Goal: Transaction & Acquisition: Purchase product/service

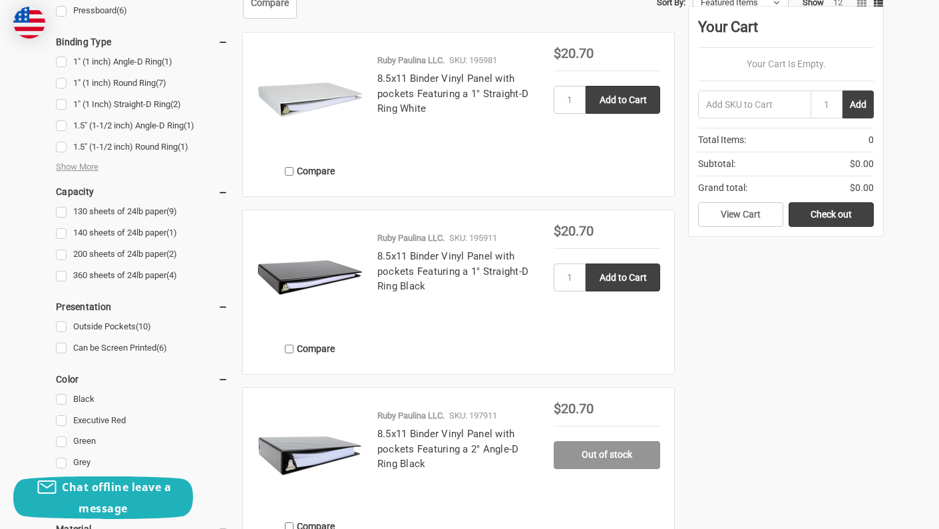
scroll to position [587, 0]
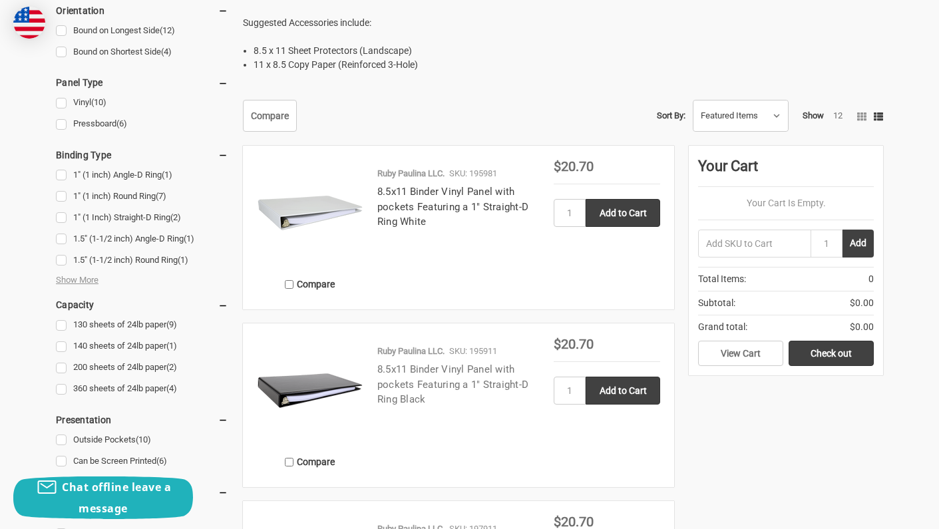
click at [465, 369] on link "8.5x11 Binder Vinyl Panel with pockets Featuring a 1" Straight-D Ring Black" at bounding box center [452, 384] width 151 height 42
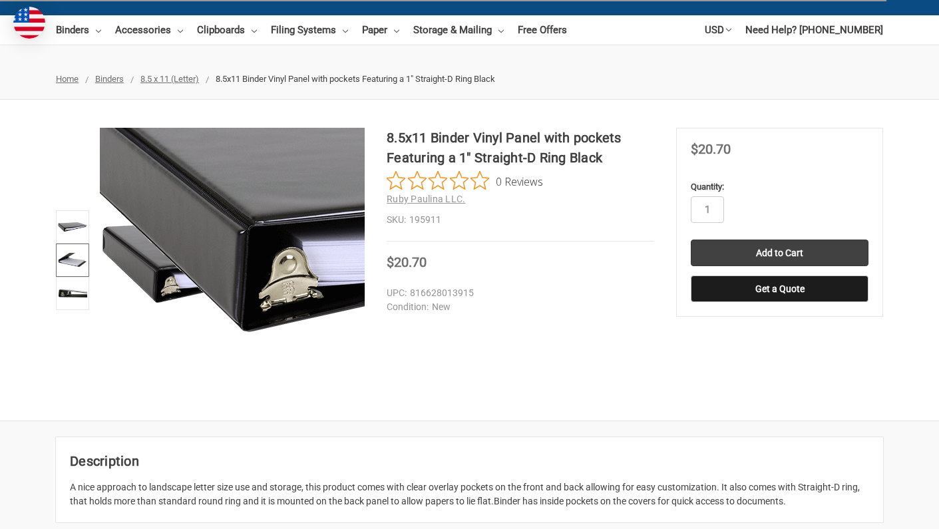
scroll to position [112, 0]
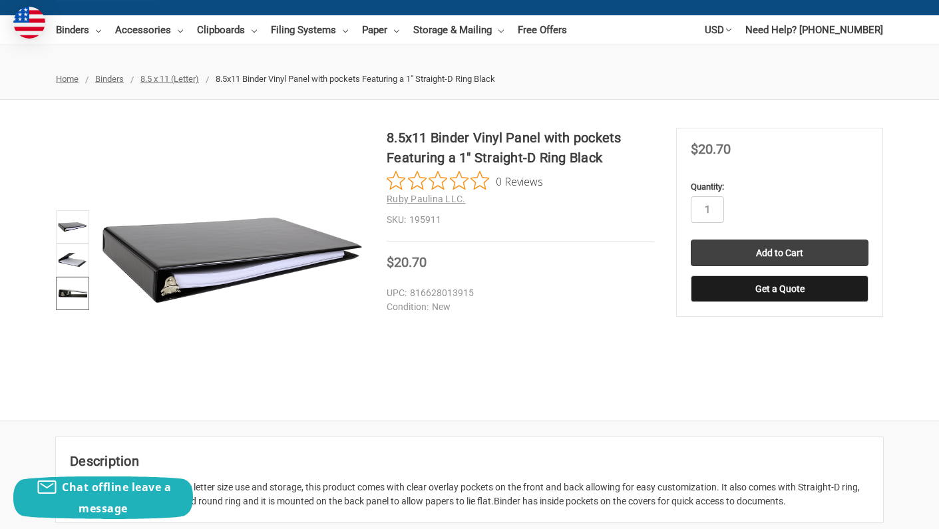
click at [68, 283] on img at bounding box center [72, 293] width 29 height 29
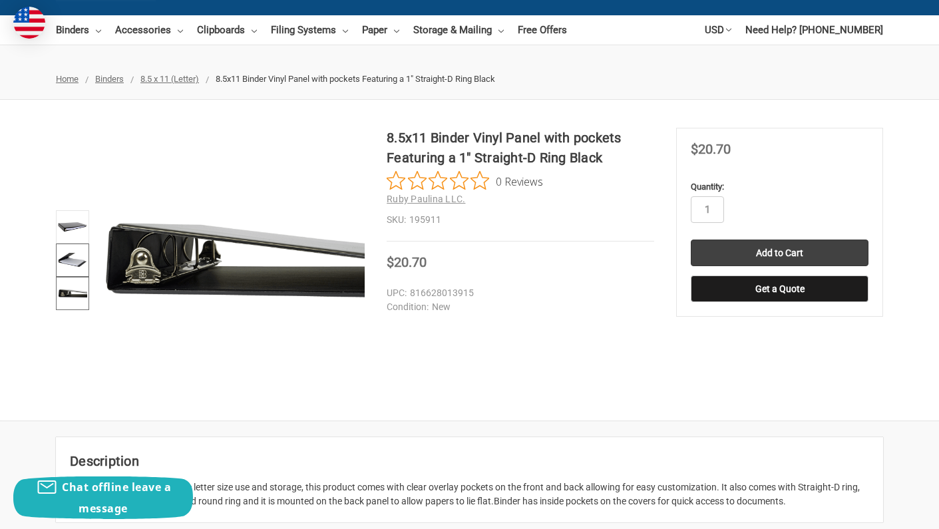
click at [69, 267] on img at bounding box center [72, 260] width 29 height 29
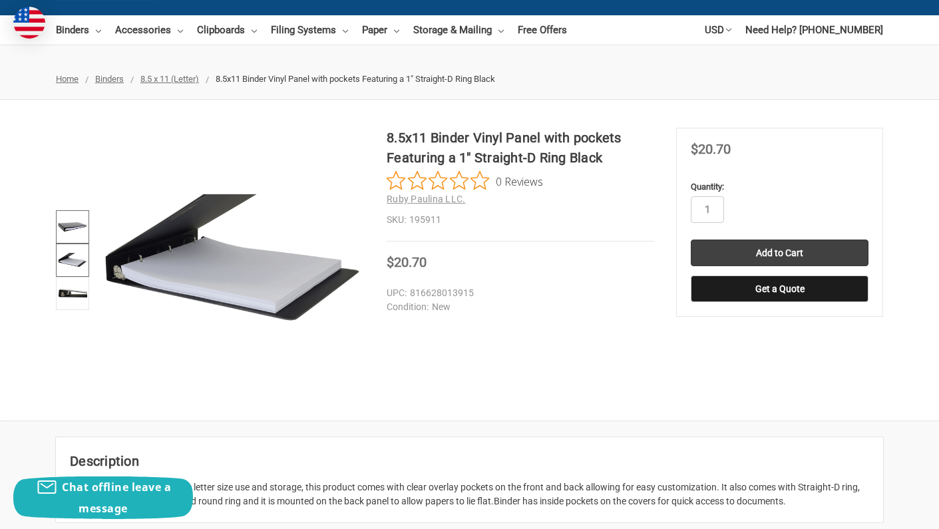
click at [69, 222] on img at bounding box center [72, 226] width 29 height 29
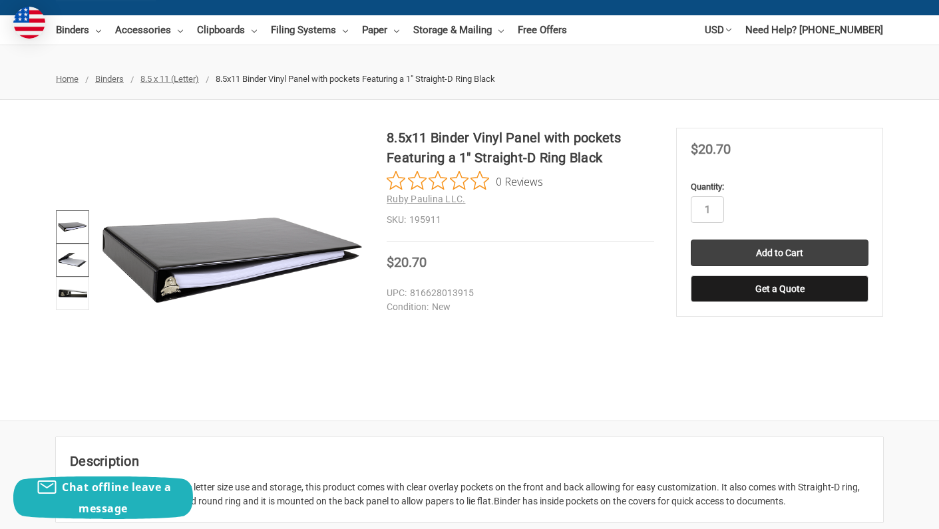
click at [62, 252] on img at bounding box center [72, 260] width 29 height 29
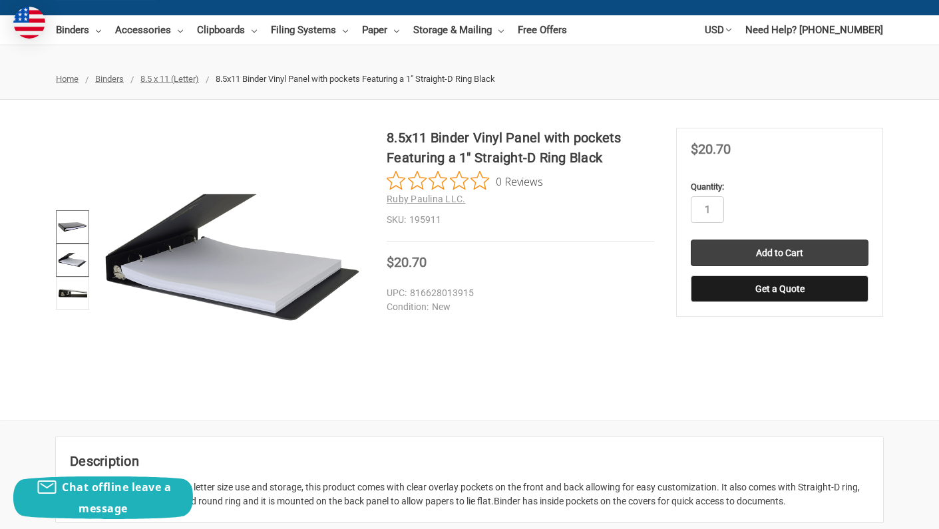
scroll to position [0, 0]
click at [66, 228] on img at bounding box center [72, 226] width 29 height 29
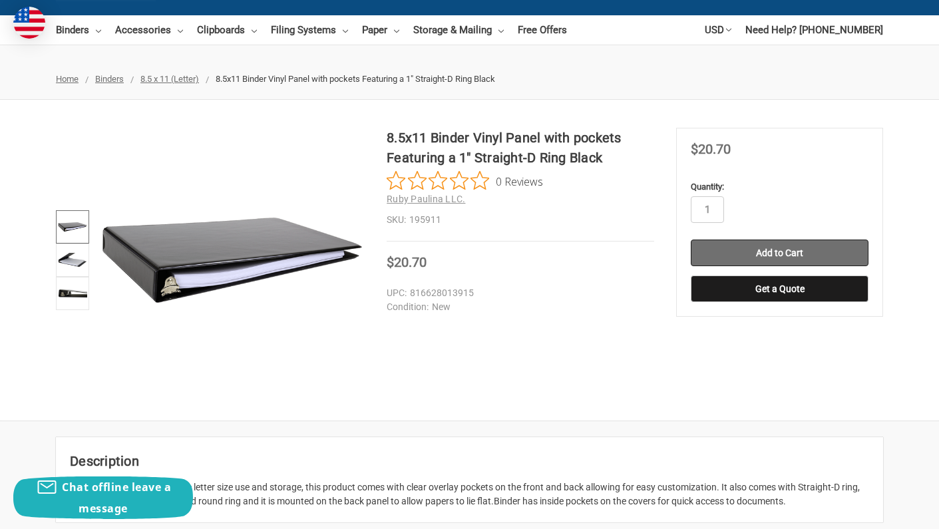
click at [788, 255] on input "Add to Cart" at bounding box center [780, 253] width 178 height 27
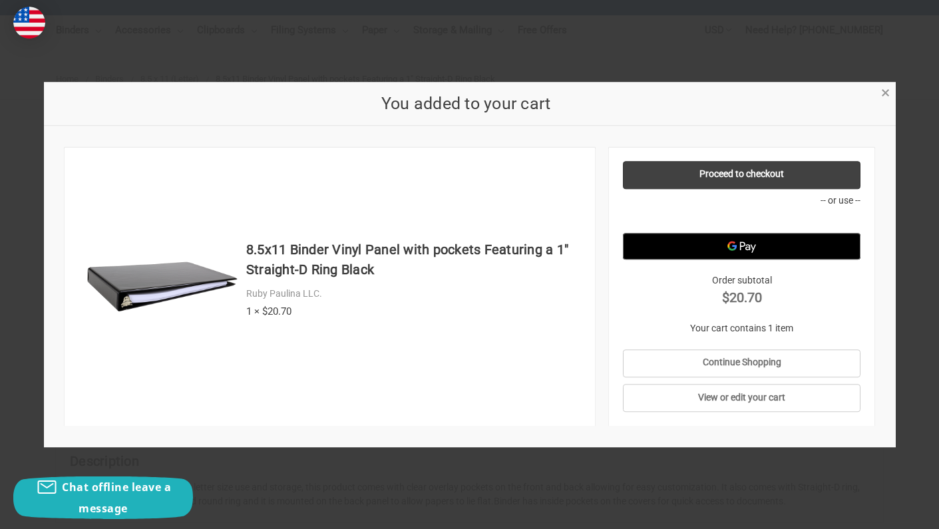
click at [883, 95] on span "×" at bounding box center [885, 93] width 9 height 19
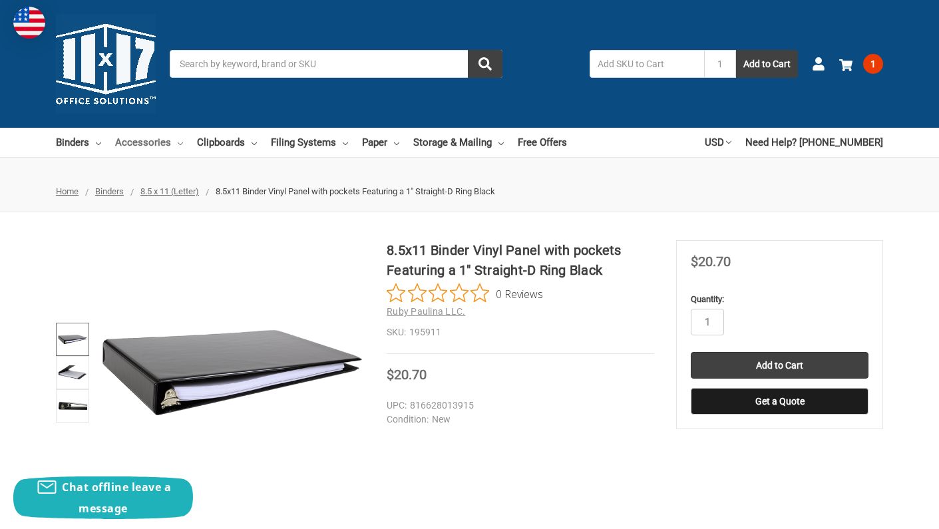
click at [154, 146] on link "Accessories" at bounding box center [149, 142] width 68 height 29
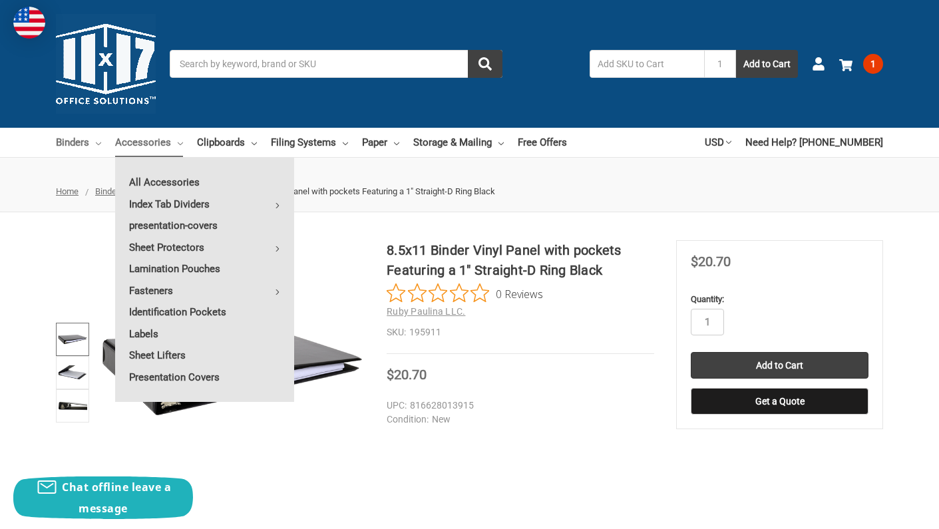
click at [98, 143] on icon at bounding box center [98, 143] width 5 height 5
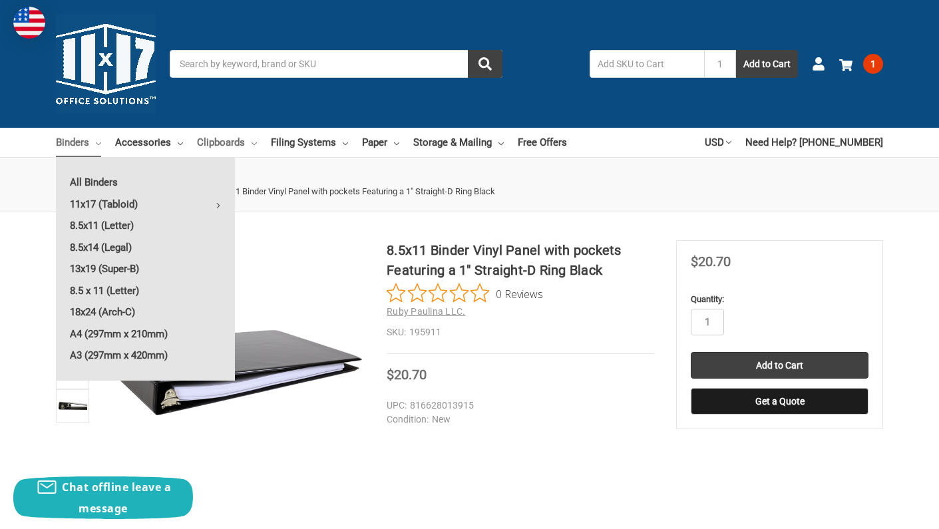
click at [216, 148] on link "Clipboards" at bounding box center [227, 142] width 60 height 29
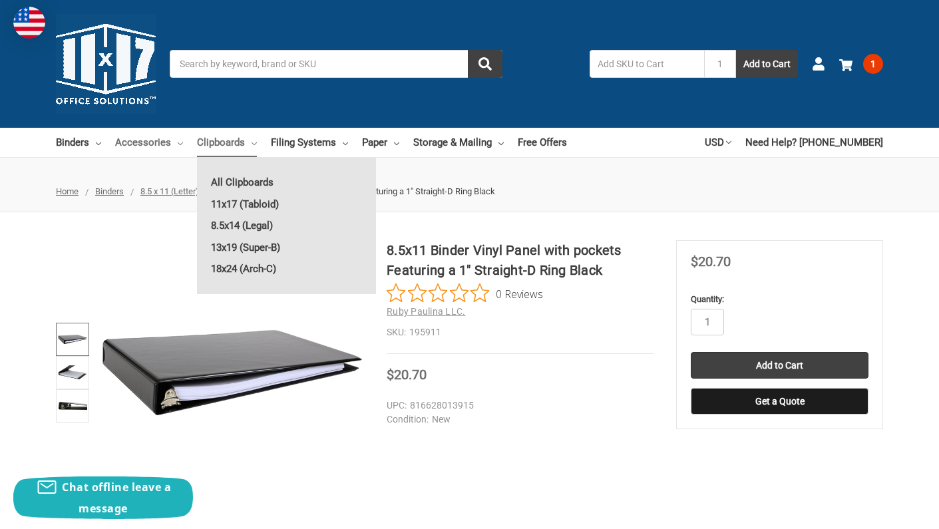
click at [178, 139] on link "Accessories" at bounding box center [149, 142] width 68 height 29
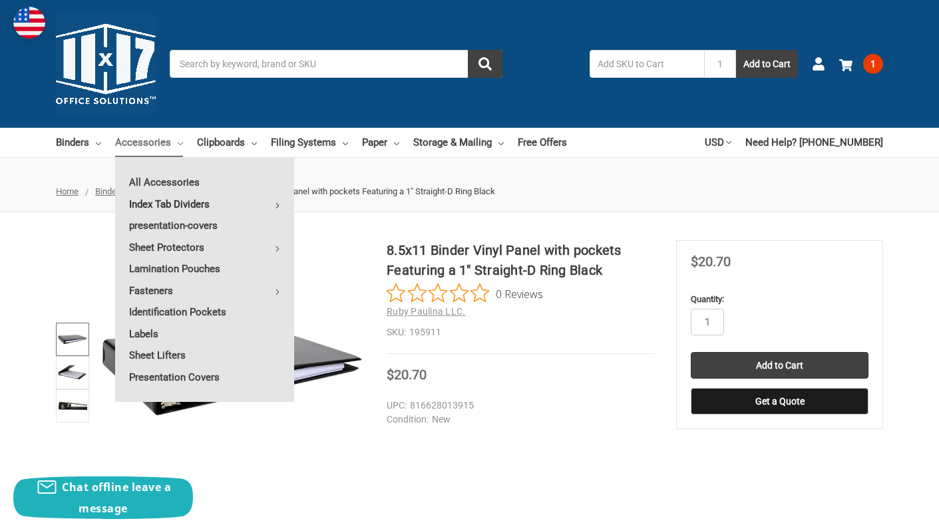
click at [202, 206] on link "Index Tab Dividers" at bounding box center [204, 204] width 179 height 21
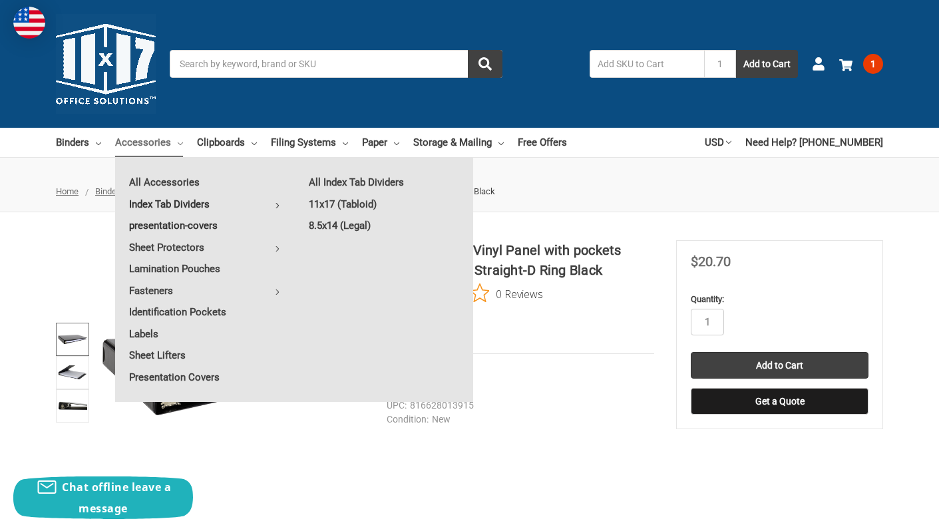
click at [180, 230] on link "presentation-covers" at bounding box center [204, 225] width 179 height 21
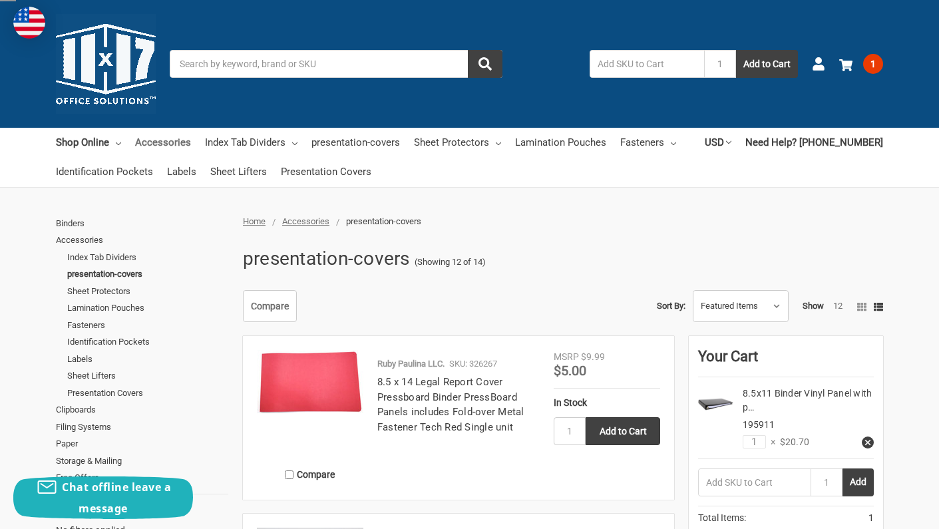
click at [190, 133] on link "Accessories" at bounding box center [163, 142] width 56 height 29
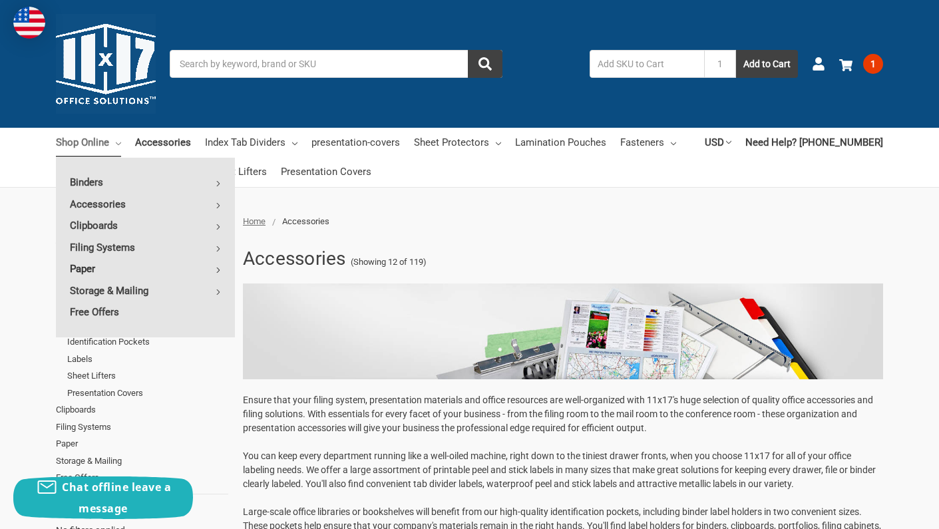
click at [92, 270] on link "Paper" at bounding box center [145, 268] width 179 height 21
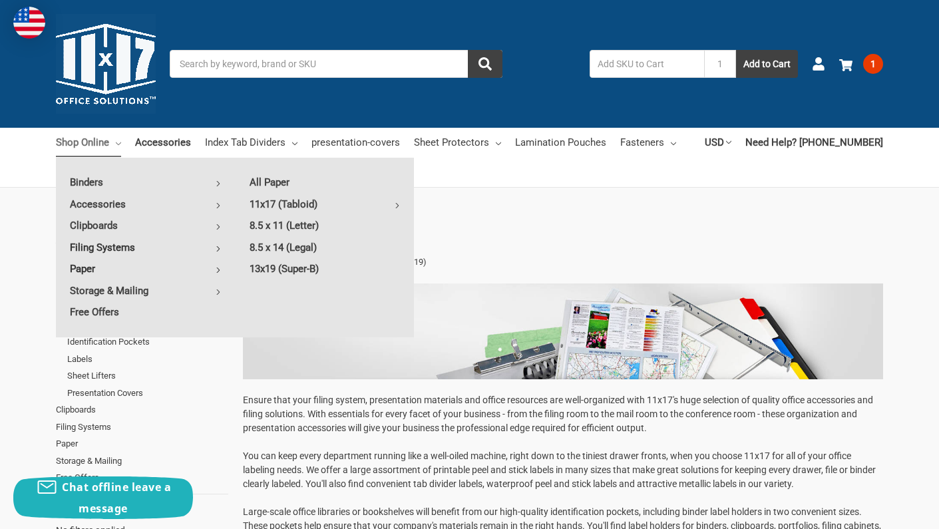
click at [102, 247] on link "Filing Systems" at bounding box center [145, 247] width 179 height 21
click at [88, 262] on link "Paper" at bounding box center [145, 268] width 179 height 21
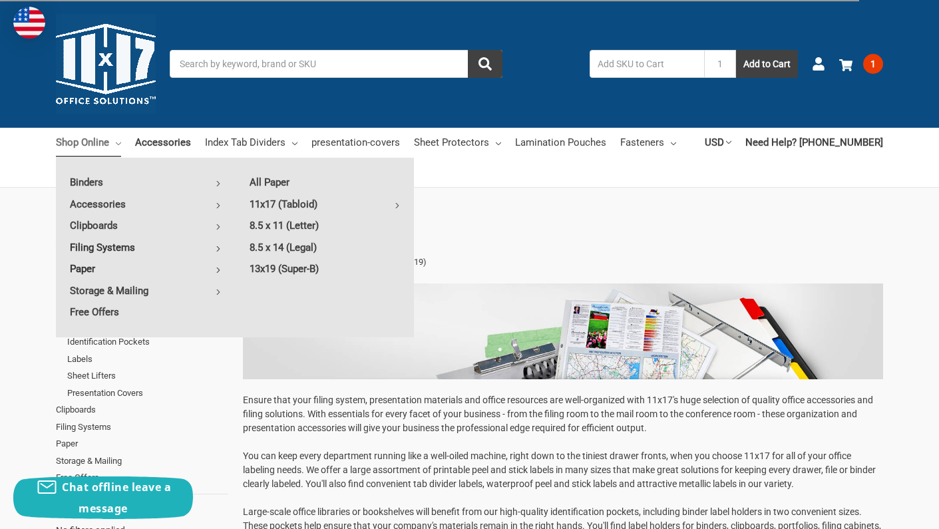
click at [103, 247] on link "Filing Systems" at bounding box center [145, 247] width 179 height 21
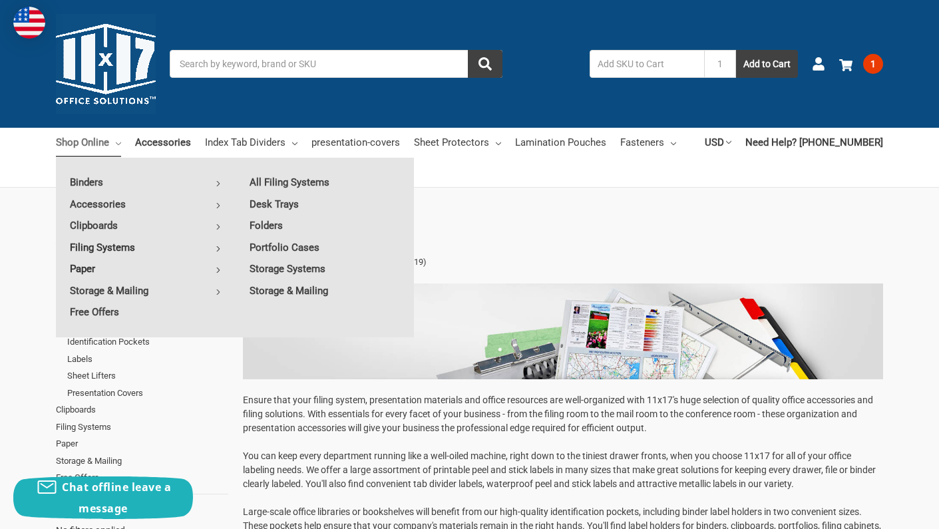
click at [88, 267] on link "Paper" at bounding box center [145, 268] width 179 height 21
click at [313, 223] on link "8.5 x 11 (Letter)" at bounding box center [325, 225] width 178 height 21
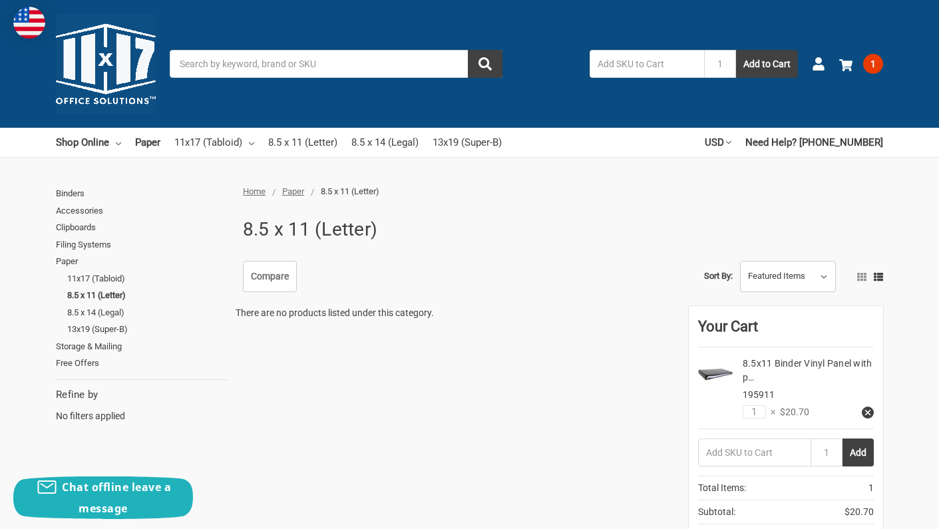
click at [116, 70] on img at bounding box center [106, 64] width 100 height 100
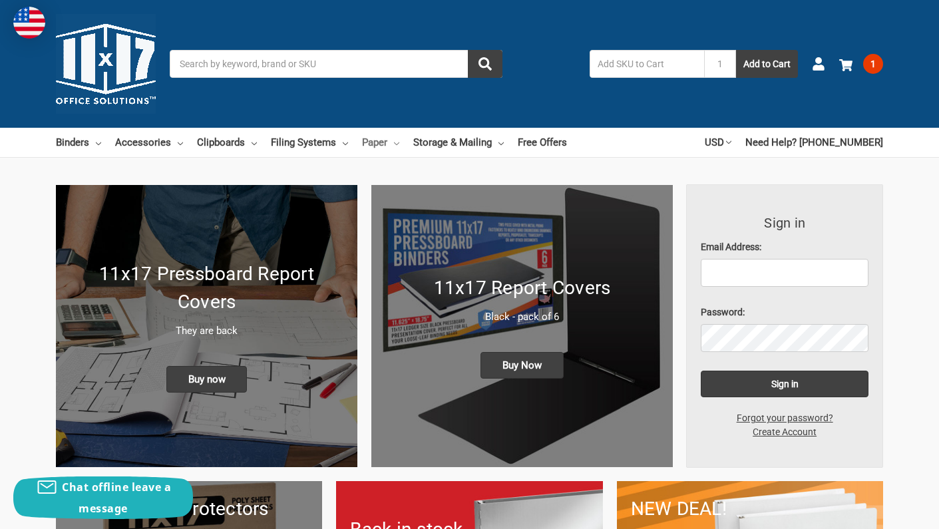
click at [381, 146] on link "Paper" at bounding box center [380, 142] width 37 height 29
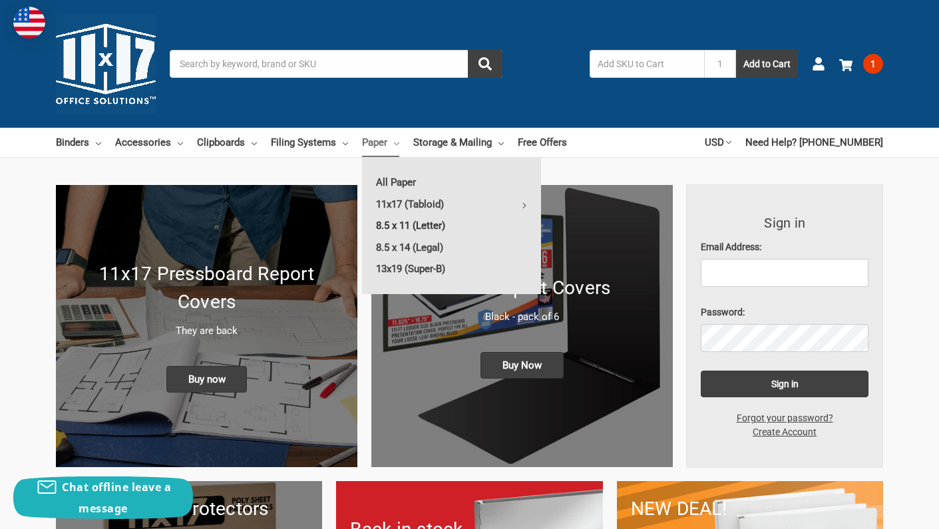
click at [438, 226] on link "8.5 x 11 (Letter)" at bounding box center [451, 225] width 179 height 21
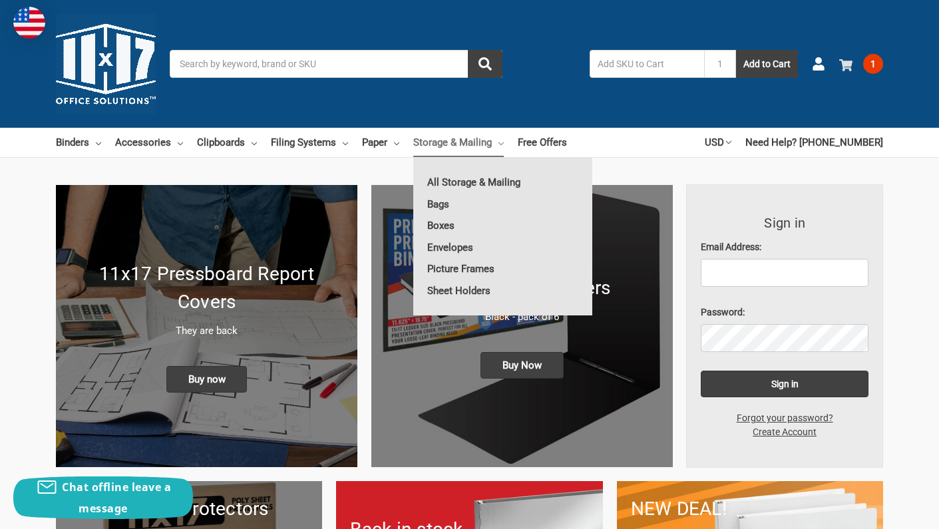
click at [868, 65] on span "1" at bounding box center [873, 64] width 20 height 20
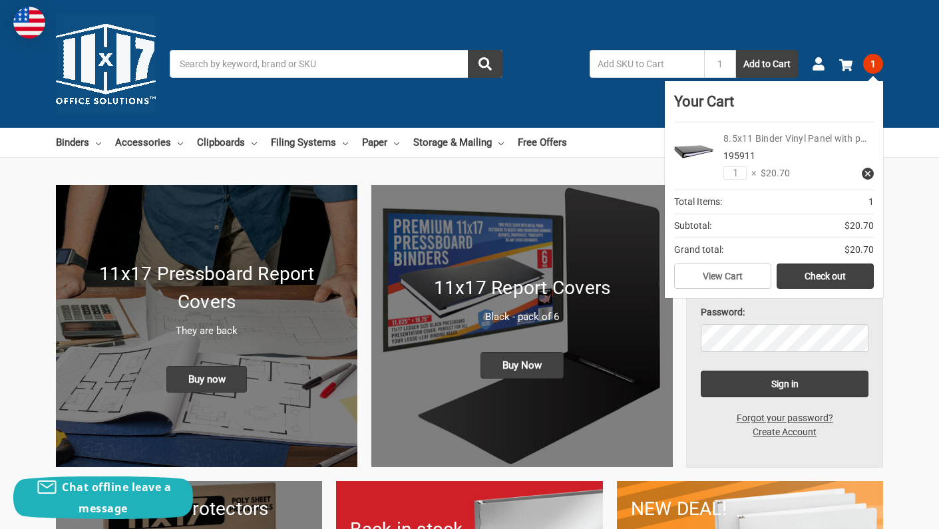
click at [812, 134] on link "8.5x11 Binder Vinyl Panel with p…" at bounding box center [794, 138] width 143 height 11
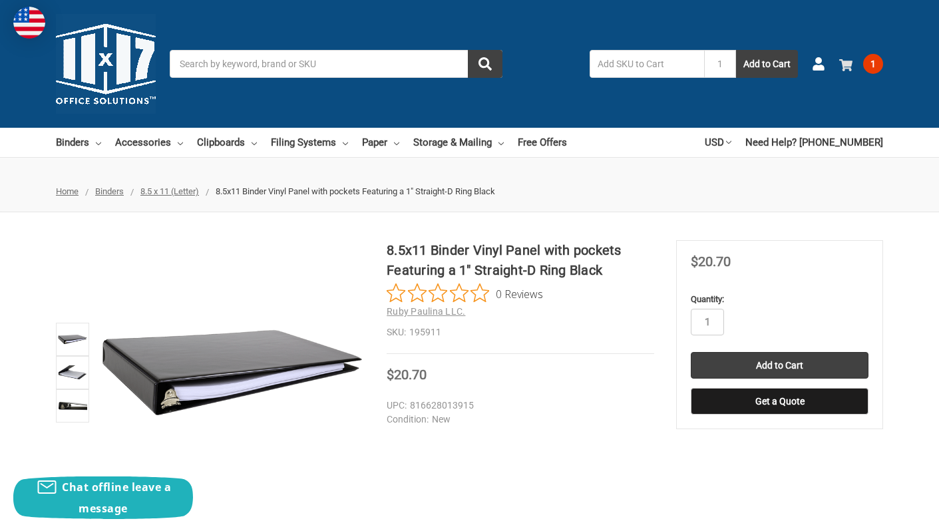
click at [842, 61] on use at bounding box center [845, 65] width 13 height 12
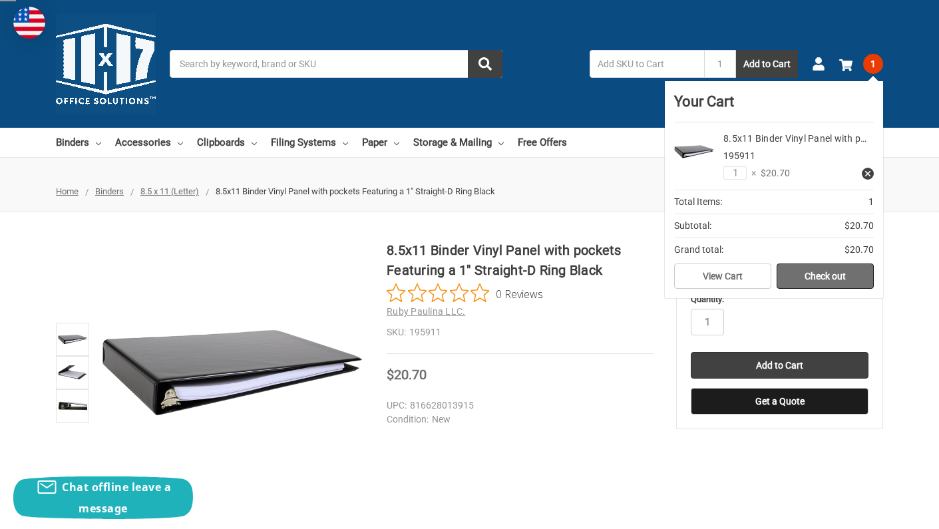
click at [818, 267] on link "Check out" at bounding box center [824, 275] width 97 height 25
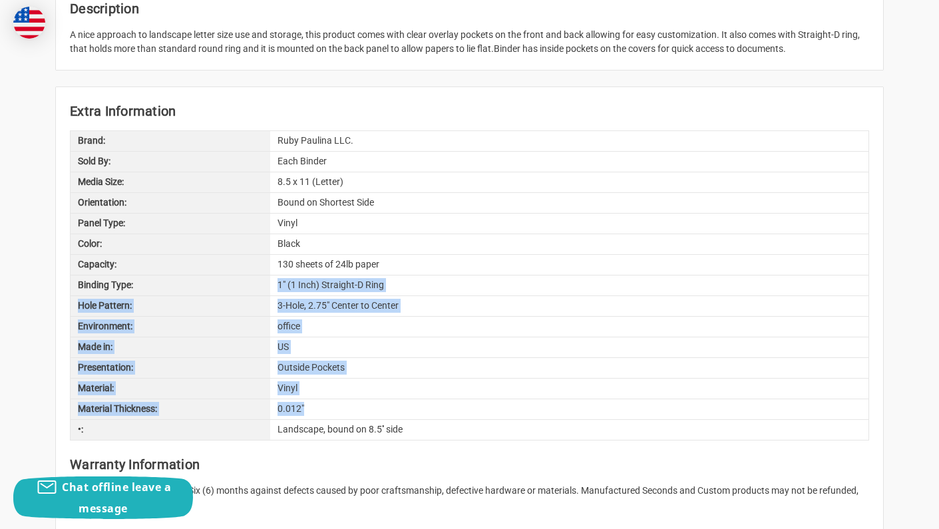
drag, startPoint x: 329, startPoint y: 410, endPoint x: 264, endPoint y: 285, distance: 140.5
click at [264, 285] on div "Brand: Ruby Paulina LLC. Sold By: Each Binder Media Size: 8.5 x 11 (Letter) Ori…" at bounding box center [469, 285] width 799 height 310
click at [264, 285] on div "Binding Type:" at bounding box center [171, 285] width 200 height 20
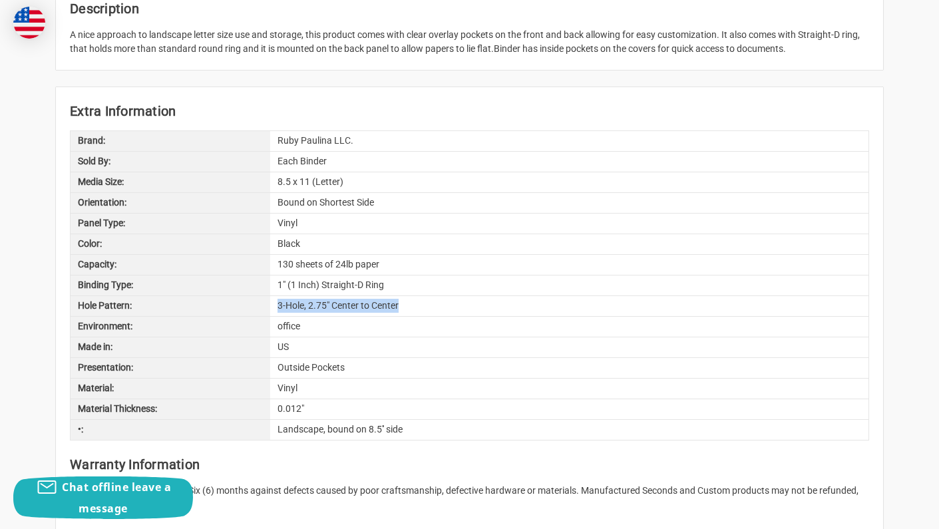
drag, startPoint x: 418, startPoint y: 305, endPoint x: 275, endPoint y: 305, distance: 143.0
click at [275, 305] on div "3-Hole, 2.75" Center to Center" at bounding box center [569, 306] width 598 height 20
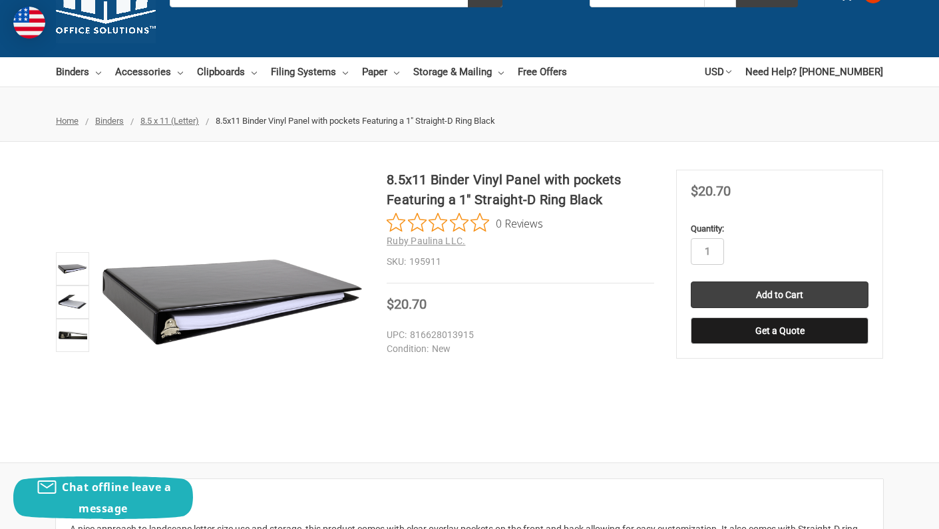
scroll to position [71, 0]
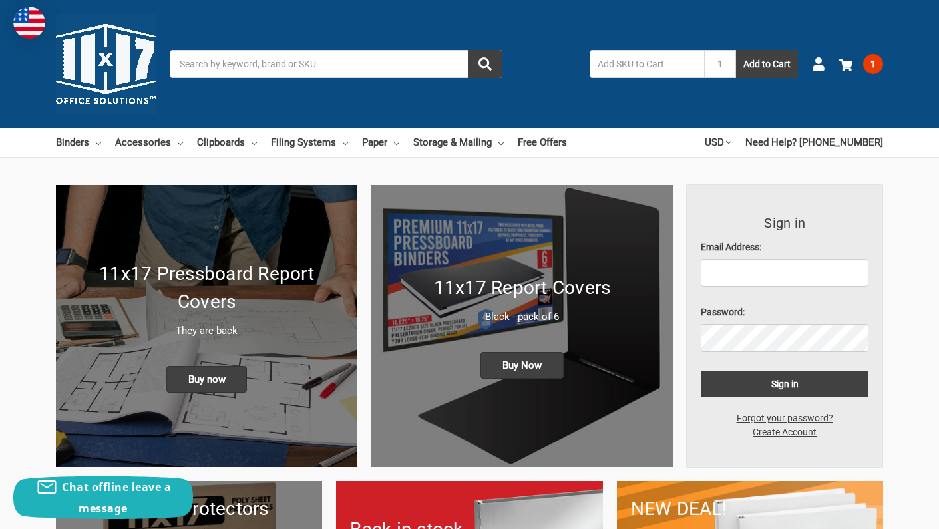
click at [104, 143] on ul "Binders All Binders 11x17 (Tabloid) All 11x17 (Tabloid) Ring Binders Fold-Over …" at bounding box center [311, 142] width 511 height 29
click at [79, 142] on link "Binders" at bounding box center [78, 142] width 45 height 29
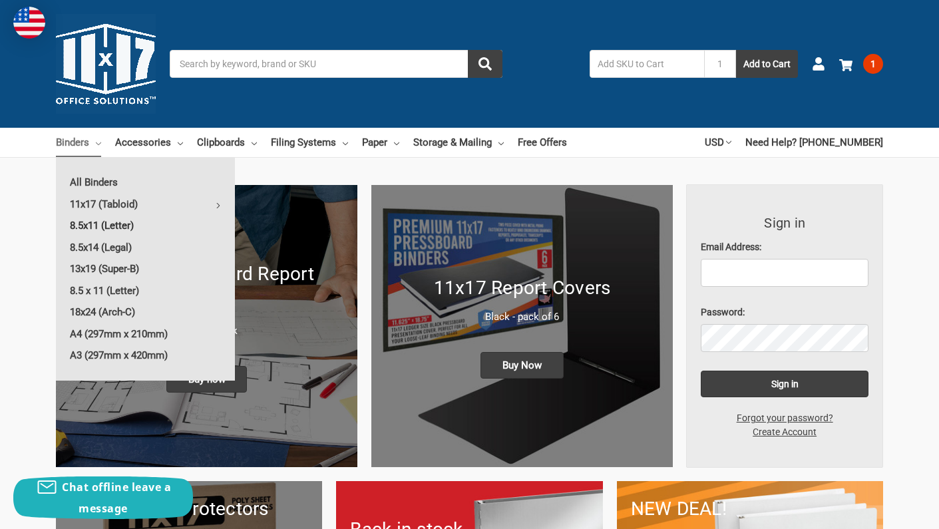
click at [119, 224] on link "8.5x11 (Letter)" at bounding box center [145, 225] width 179 height 21
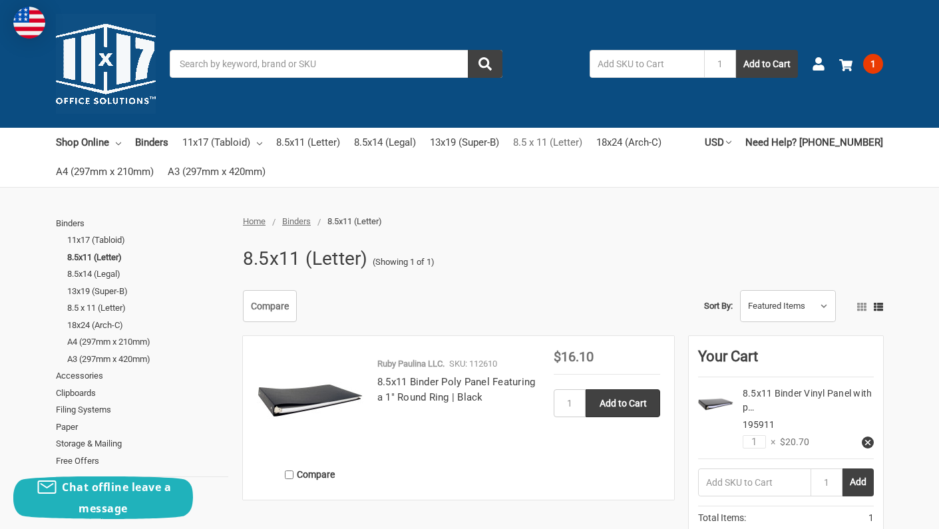
click at [582, 140] on link "8.5 x 11 (Letter)" at bounding box center [547, 142] width 69 height 29
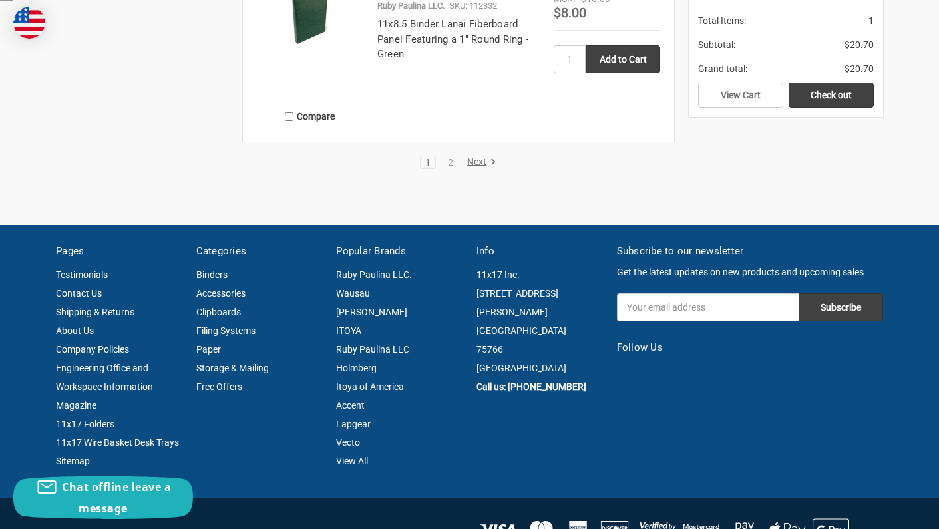
scroll to position [2443, 0]
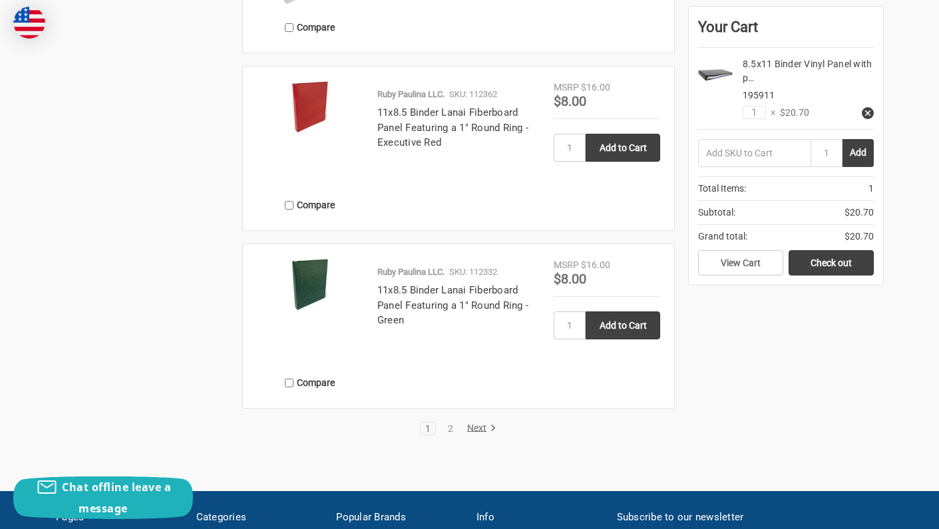
click at [481, 424] on link "Next" at bounding box center [479, 428] width 34 height 12
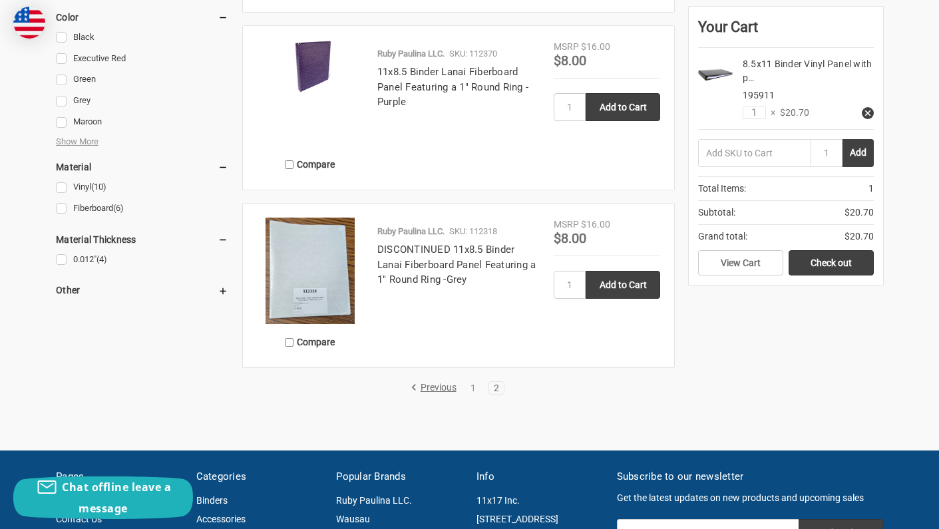
scroll to position [965, 0]
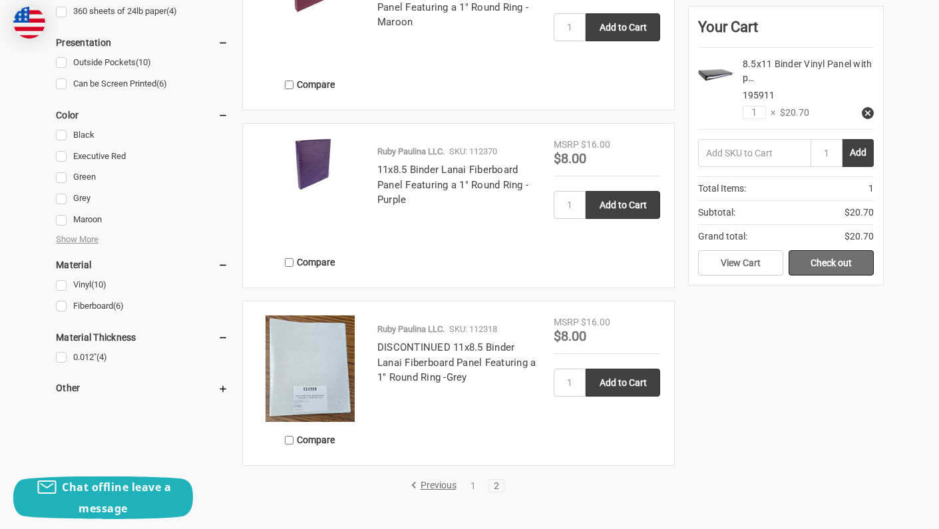
click at [829, 264] on link "Check out" at bounding box center [830, 262] width 85 height 25
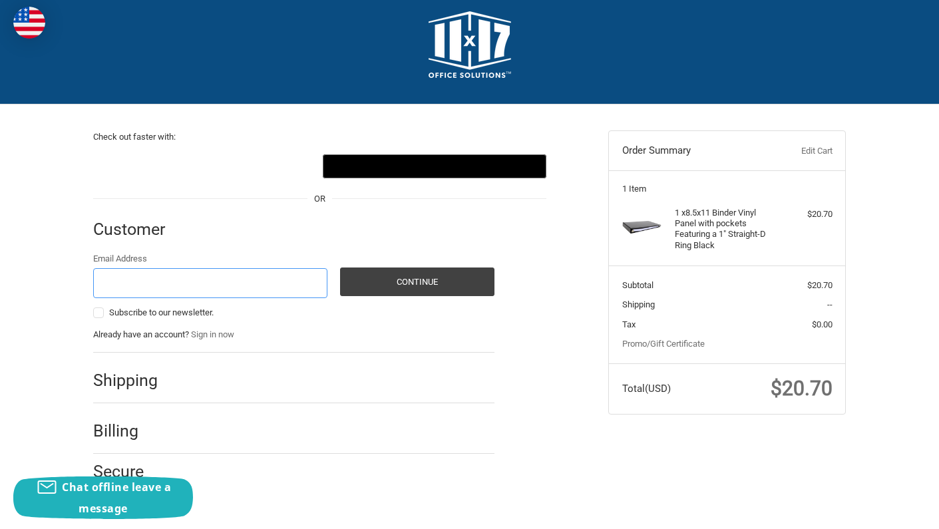
scroll to position [14, 0]
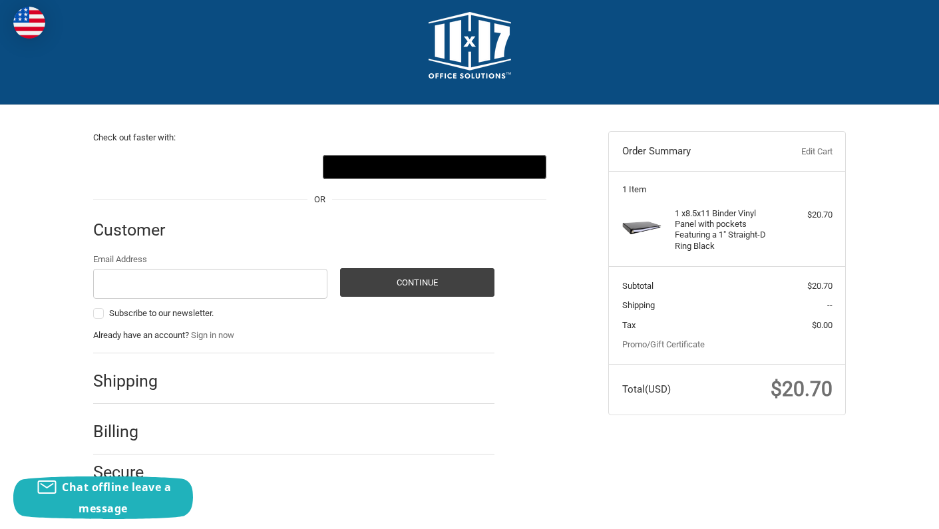
click at [261, 251] on div "Customer" at bounding box center [293, 230] width 401 height 45
click at [208, 287] on input "Email Address" at bounding box center [210, 284] width 234 height 30
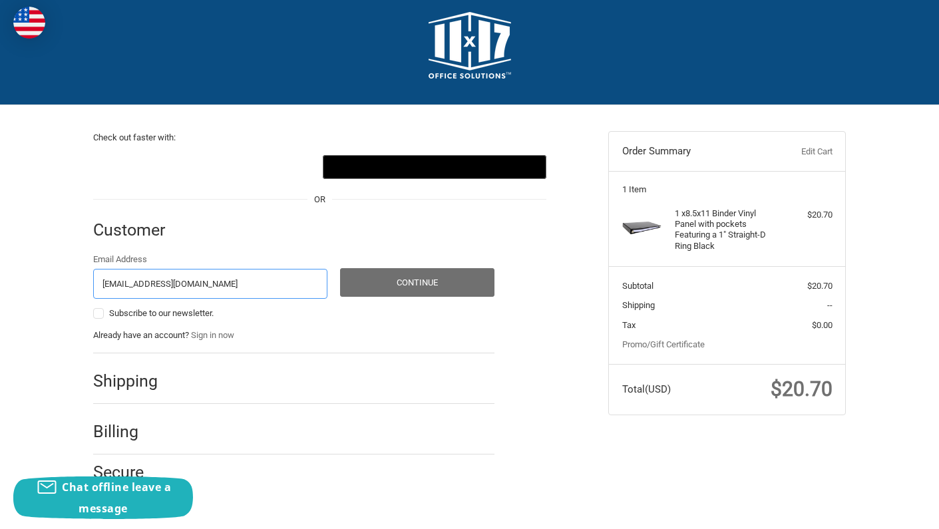
type input "contact@shanetheodore.com"
click at [395, 282] on button "Continue" at bounding box center [417, 282] width 154 height 29
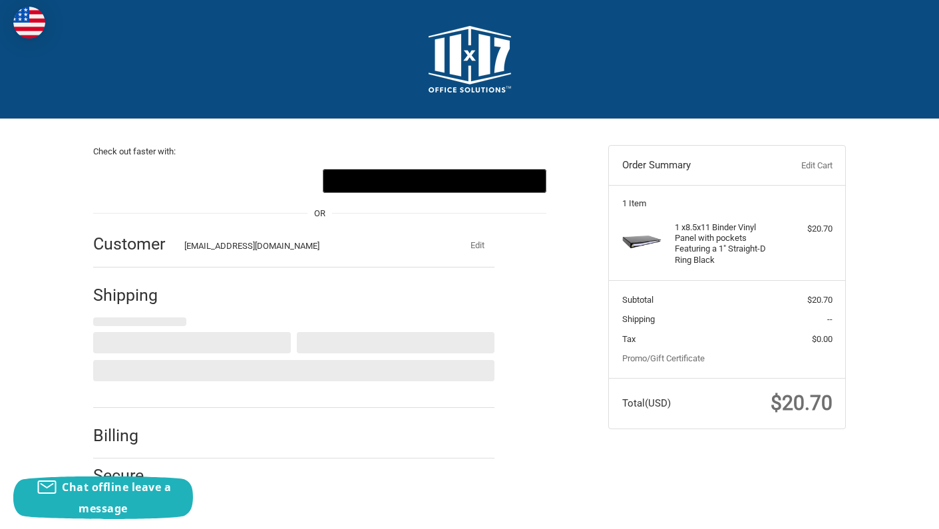
select select "US"
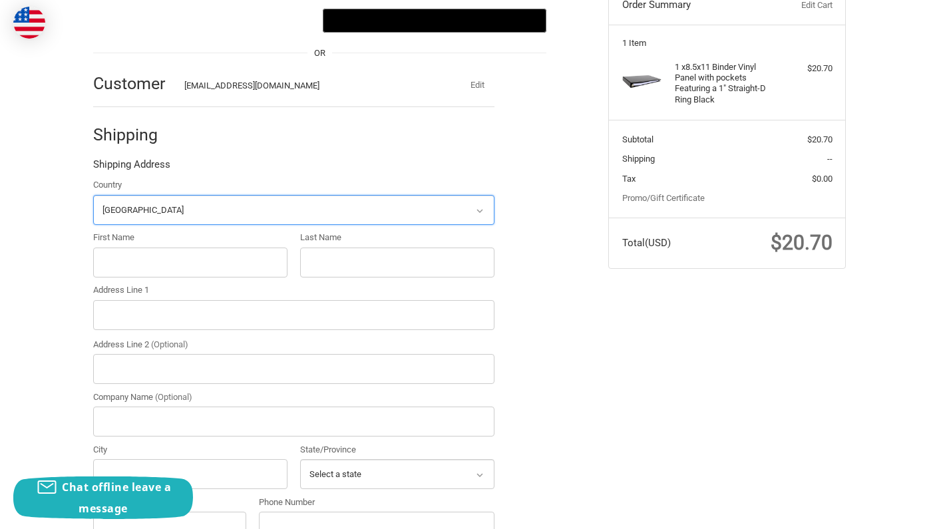
scroll to position [192, 0]
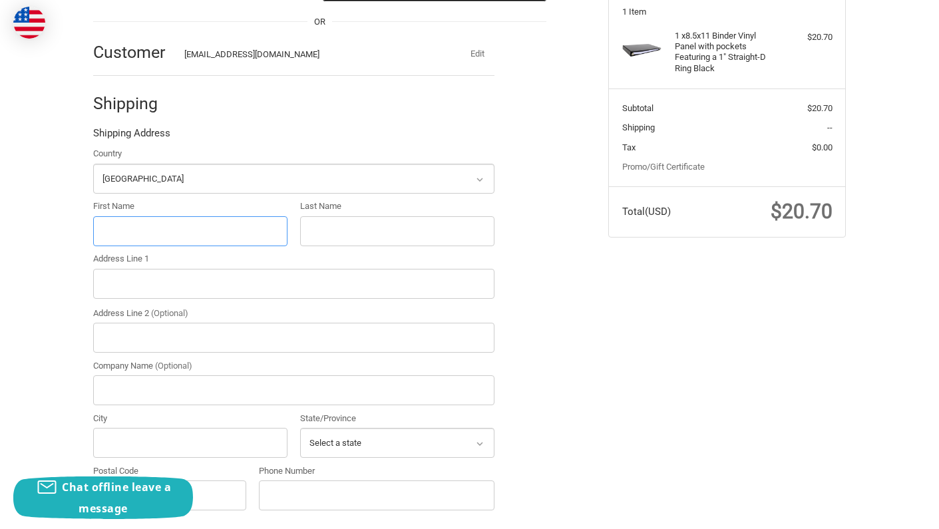
type input "1"
type input "Shane"
click at [481, 226] on input "Last Name" at bounding box center [397, 231] width 194 height 30
type input "Theodore"
type input "1311 Rose Blvd"
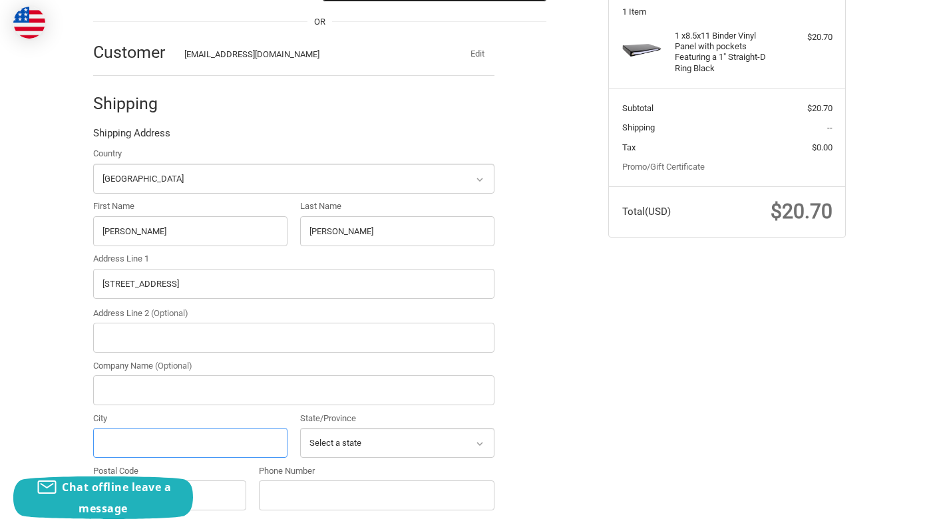
type input "Bloomfield Hills"
select select "MI"
type input "48302"
type input "7347512663"
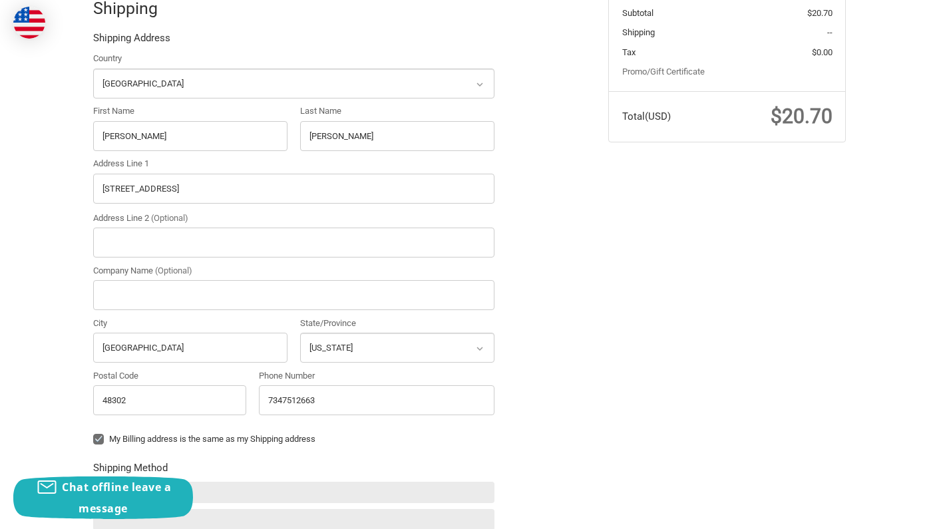
click at [507, 257] on ol "Customer contact@shanetheodore.com Edit Shipping Shipping Address Country Selec…" at bounding box center [319, 346] width 453 height 833
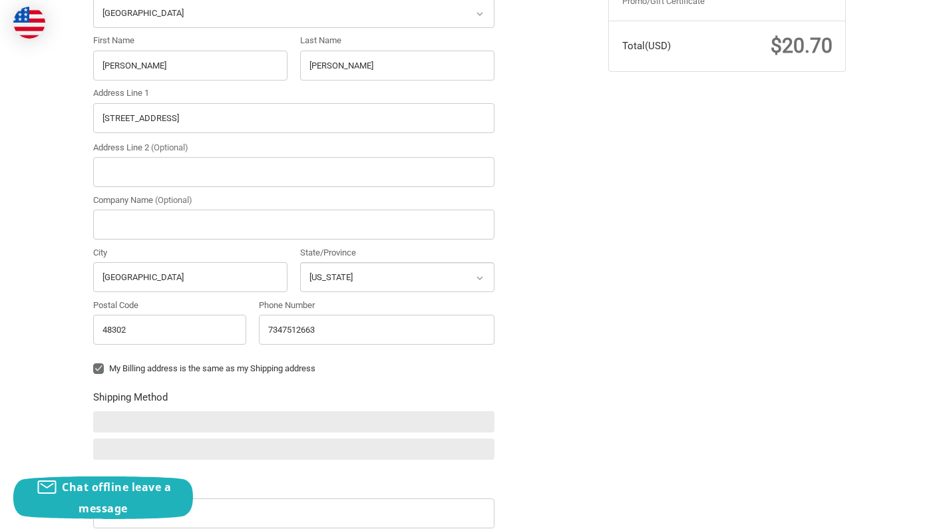
scroll to position [377, 0]
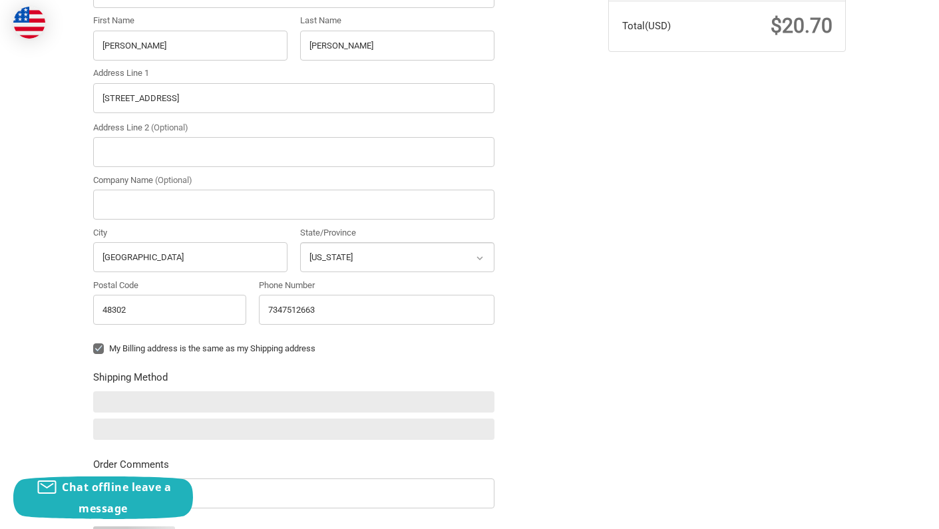
click at [56, 169] on div "Check out faster with: @import url(//fonts.googleapis.com/css?family=Google+San…" at bounding box center [469, 213] width 939 height 943
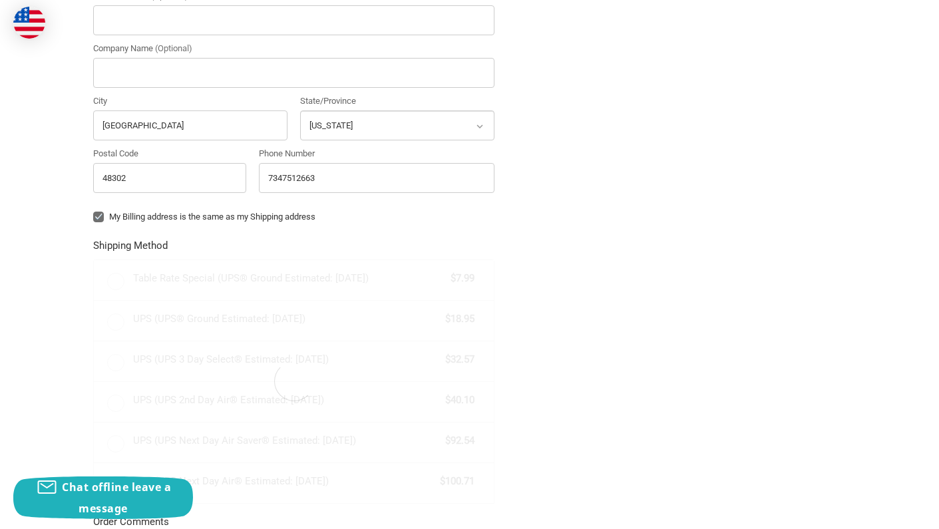
radio input "true"
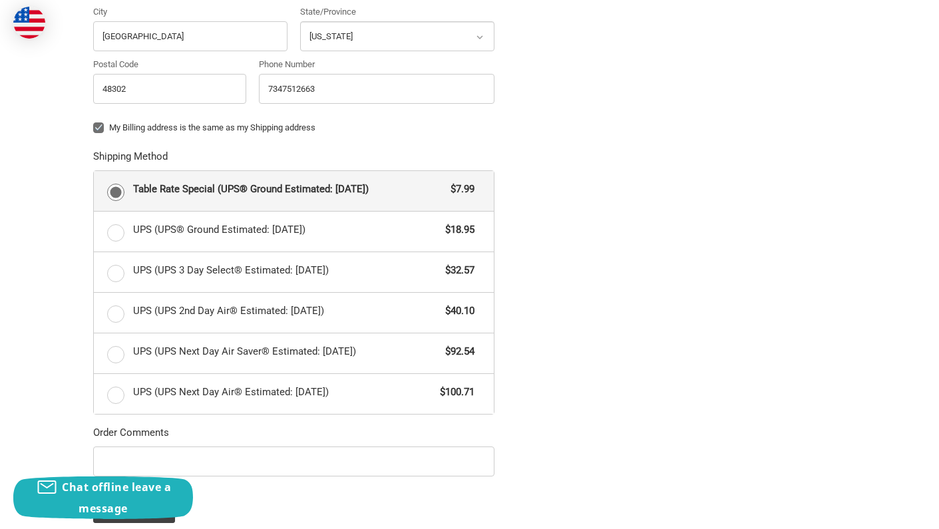
scroll to position [599, 0]
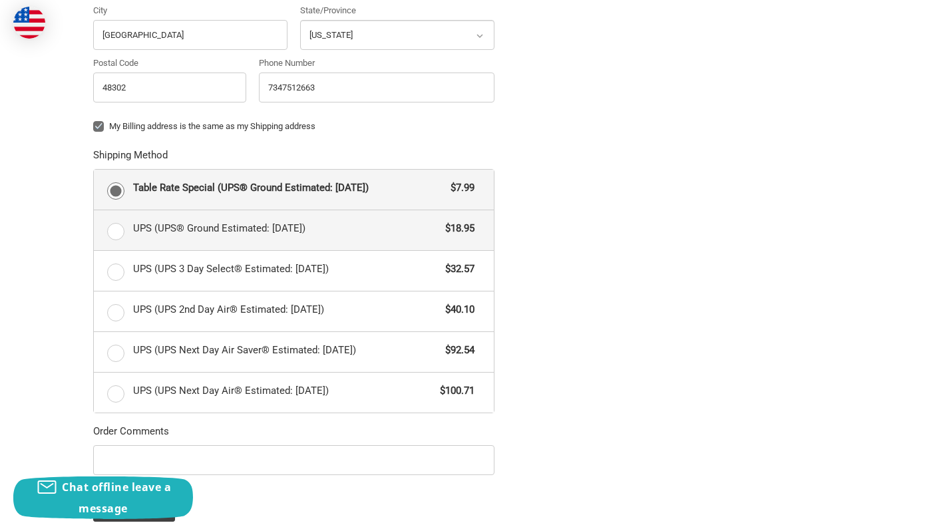
click at [100, 218] on label "UPS (UPS® Ground Estimated: Fri, Sep 19) $18.95" at bounding box center [294, 230] width 400 height 40
click at [94, 211] on input "UPS (UPS® Ground Estimated: Fri, Sep 19) $18.95" at bounding box center [94, 210] width 1 height 1
radio input "true"
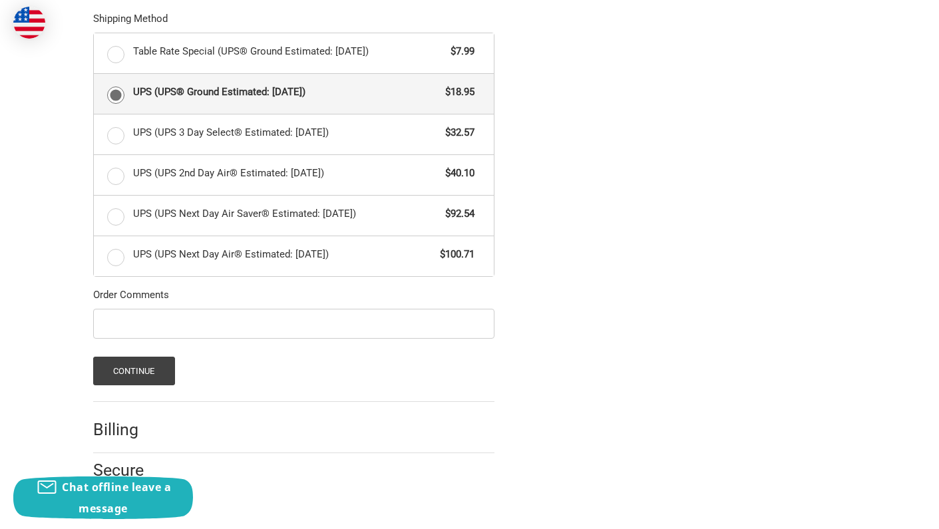
scroll to position [732, 0]
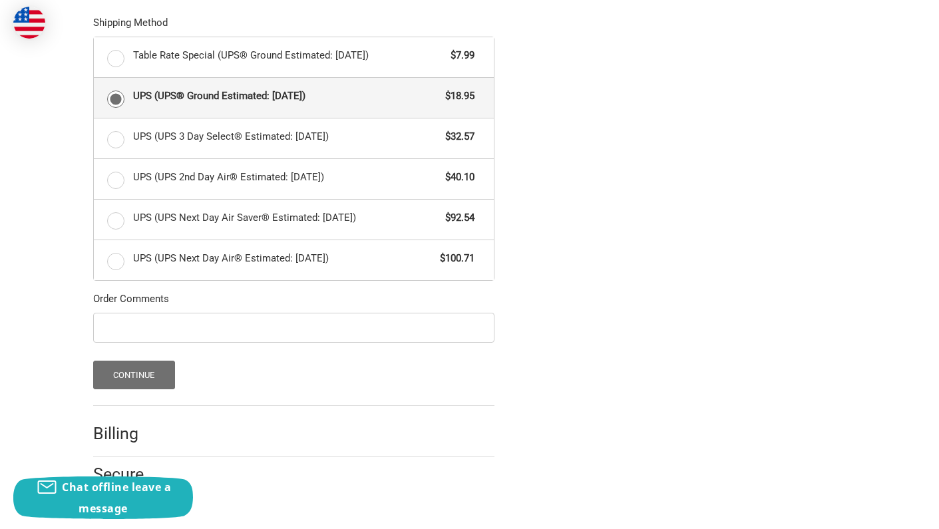
click at [163, 361] on button "Continue" at bounding box center [134, 375] width 82 height 29
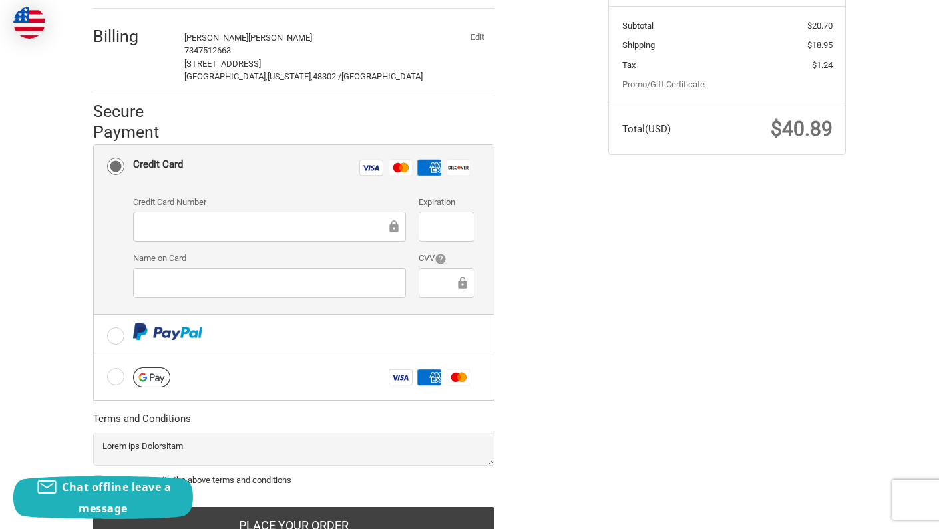
scroll to position [280, 0]
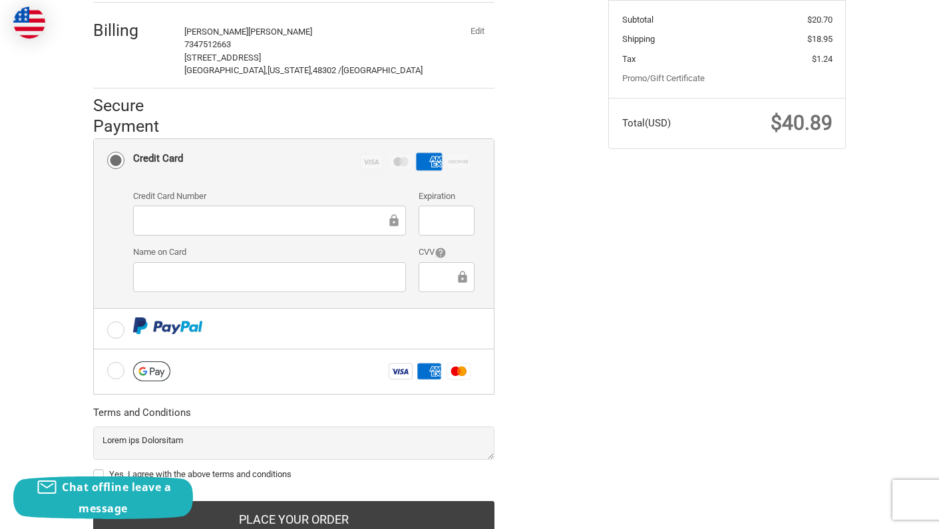
click at [242, 206] on div at bounding box center [269, 221] width 273 height 30
click at [305, 190] on label "Credit Card Number" at bounding box center [269, 196] width 273 height 13
click at [321, 251] on label "Name on Card" at bounding box center [269, 252] width 273 height 13
click at [81, 228] on div "Check out faster with: @import url(//fonts.googleapis.com/css?family=Google+San…" at bounding box center [470, 202] width 798 height 727
click at [191, 263] on div at bounding box center [269, 277] width 273 height 30
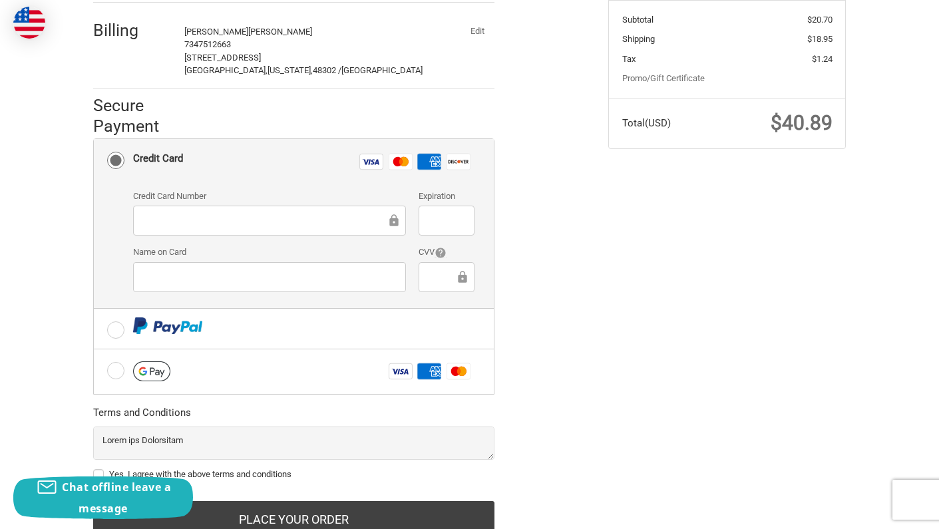
click at [286, 229] on div at bounding box center [269, 221] width 273 height 30
click at [286, 177] on label "Credit Card Visa Master Amex Discover" at bounding box center [294, 161] width 400 height 45
click at [94, 140] on input "Credit Card Visa Master Amex Discover" at bounding box center [94, 139] width 1 height 1
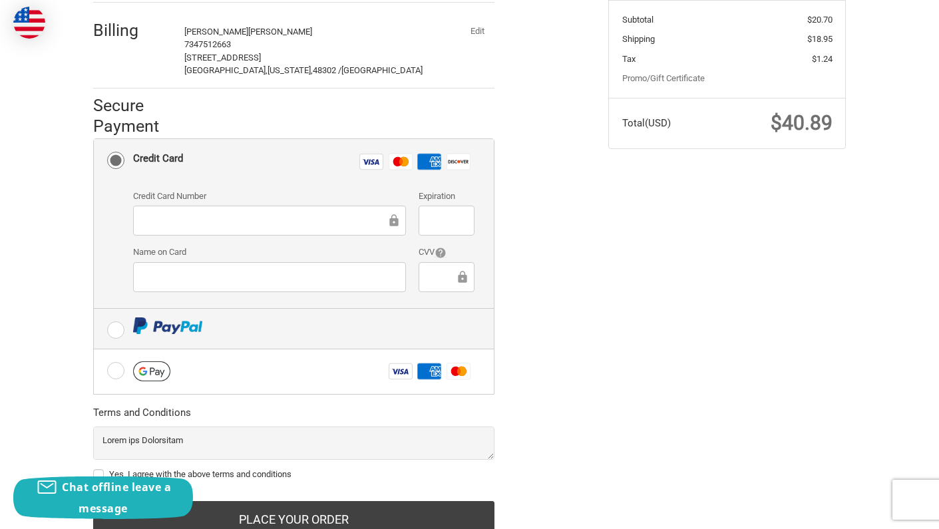
click at [226, 331] on label at bounding box center [294, 329] width 400 height 40
click at [94, 309] on input "radio" at bounding box center [94, 309] width 1 height 1
radio input "true"
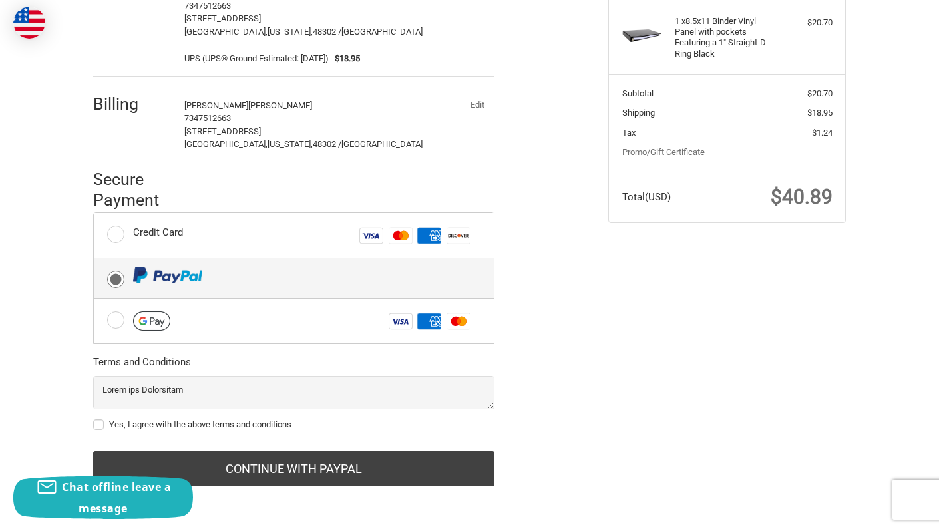
scroll to position [202, 0]
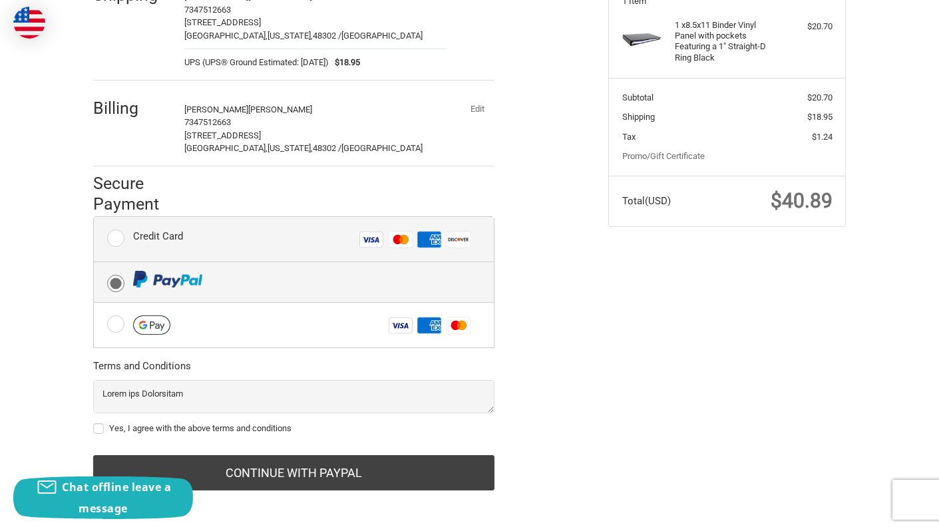
click at [215, 217] on label "Credit Card Visa Master Amex Discover" at bounding box center [294, 239] width 400 height 45
click at [94, 217] on input "Credit Card Visa Master Amex Discover" at bounding box center [94, 217] width 1 height 1
radio input "true"
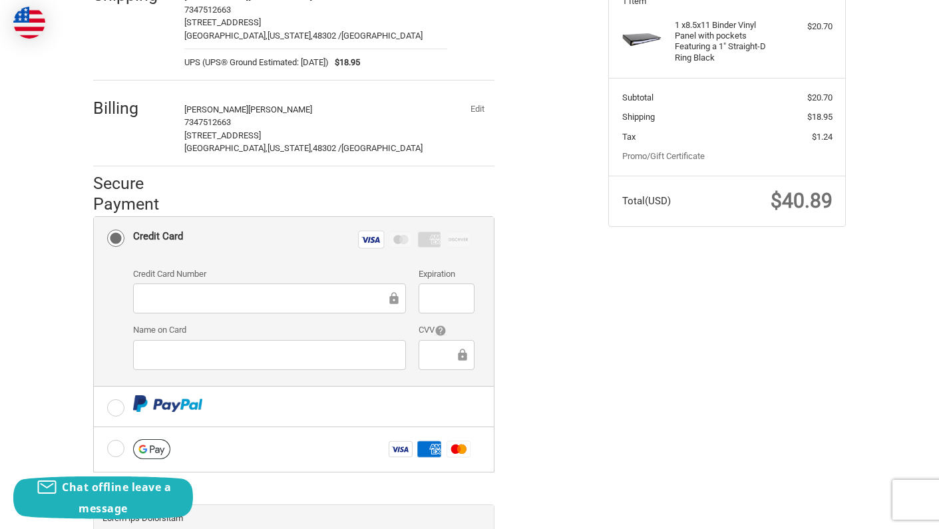
click at [552, 315] on div "Check out faster with: @import url(//fonts.googleapis.com/css?family=Google+San…" at bounding box center [340, 274] width 515 height 715
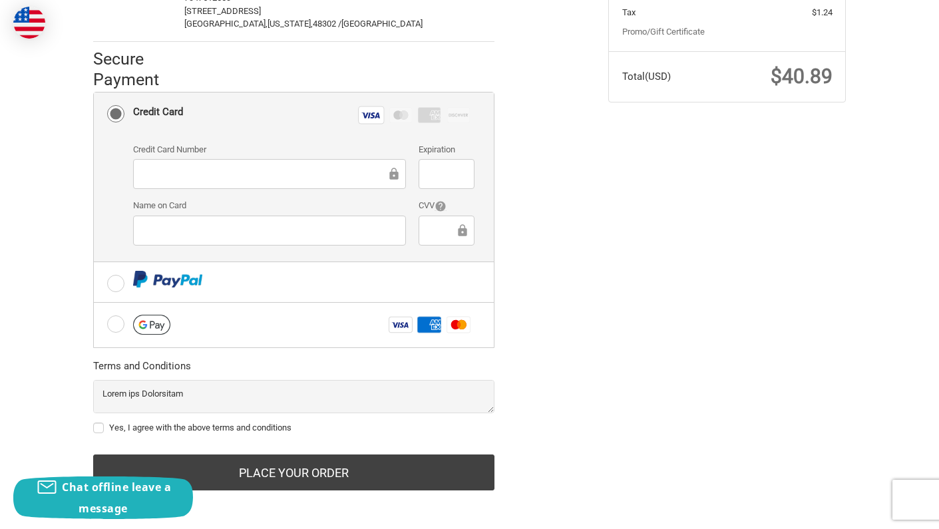
scroll to position [326, 0]
click at [220, 423] on label "Yes, I agree with the above terms and conditions" at bounding box center [293, 428] width 401 height 11
click at [94, 422] on input "Yes, I agree with the above terms and conditions" at bounding box center [93, 422] width 1 height 1
checkbox input "true"
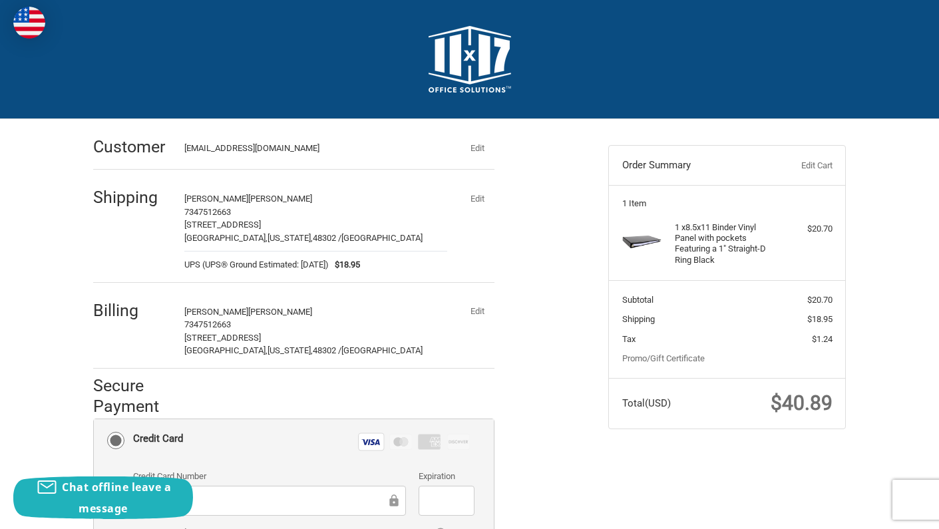
scroll to position [0, 0]
click at [547, 390] on div "Check out faster with: @import url(//fonts.googleapis.com/css?family=Google+San…" at bounding box center [340, 476] width 515 height 715
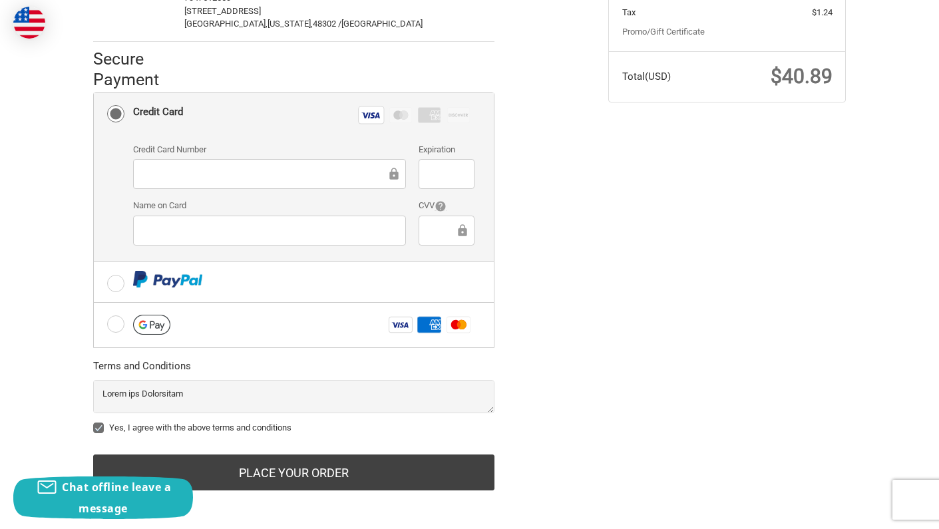
scroll to position [326, 0]
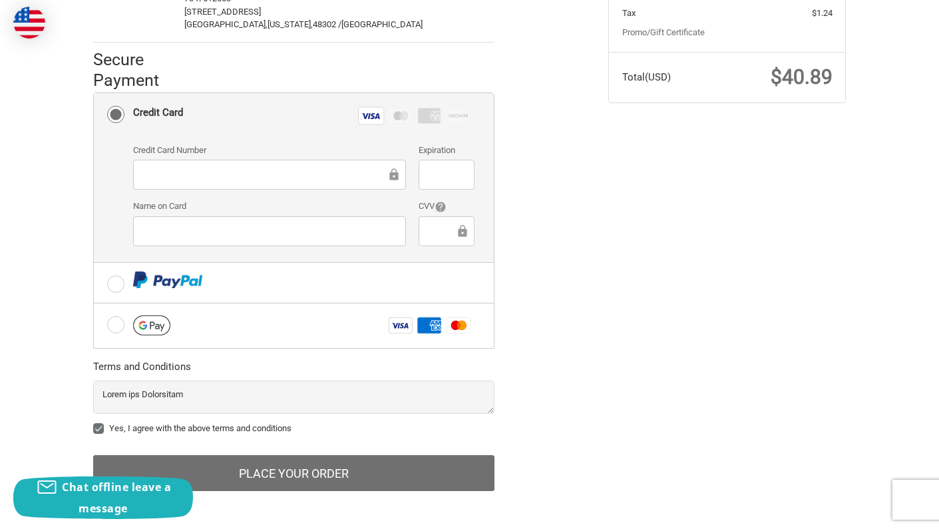
click at [394, 476] on button "Place Your Order" at bounding box center [293, 473] width 401 height 36
